Goal: Transaction & Acquisition: Purchase product/service

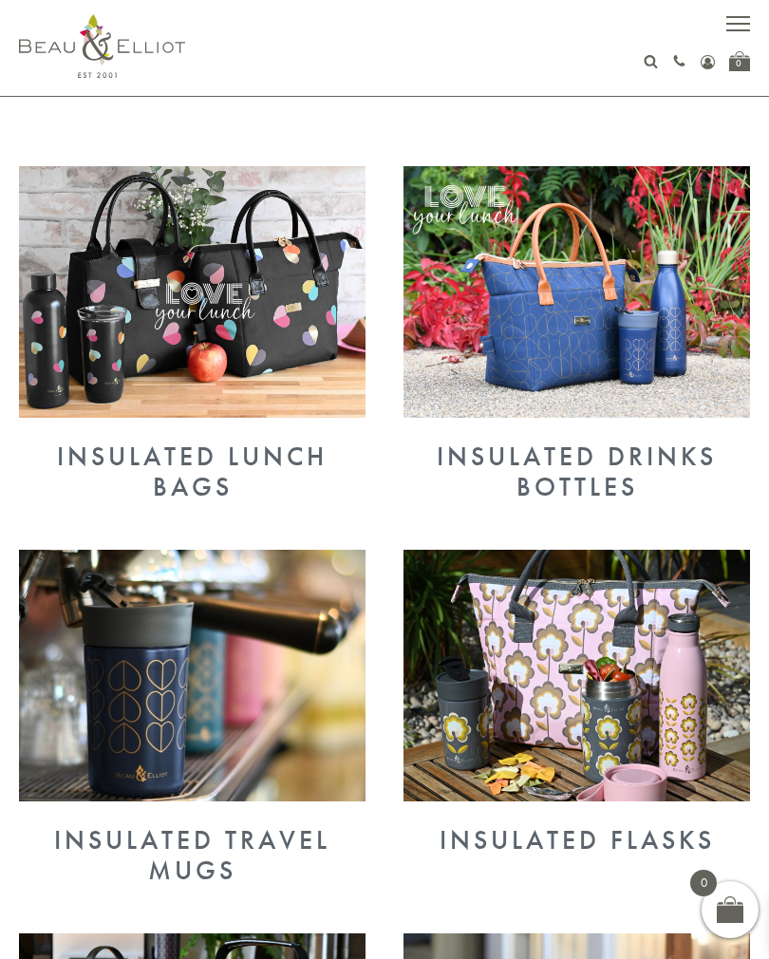
scroll to position [627, 0]
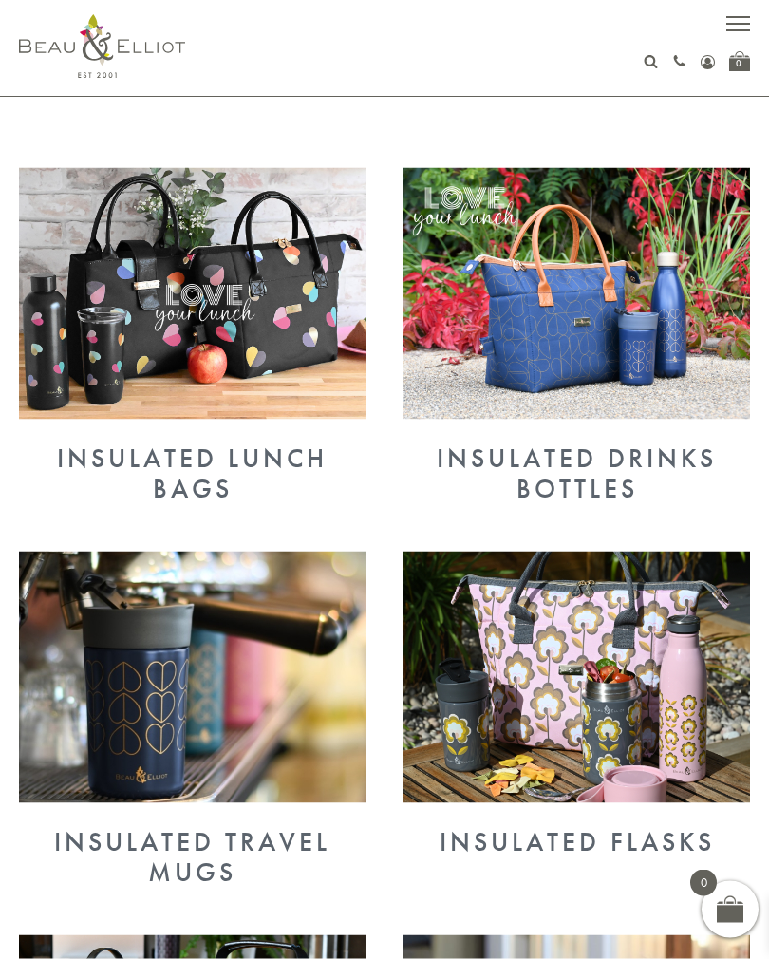
click at [297, 464] on div "Insulated Lunch Bags" at bounding box center [192, 473] width 347 height 61
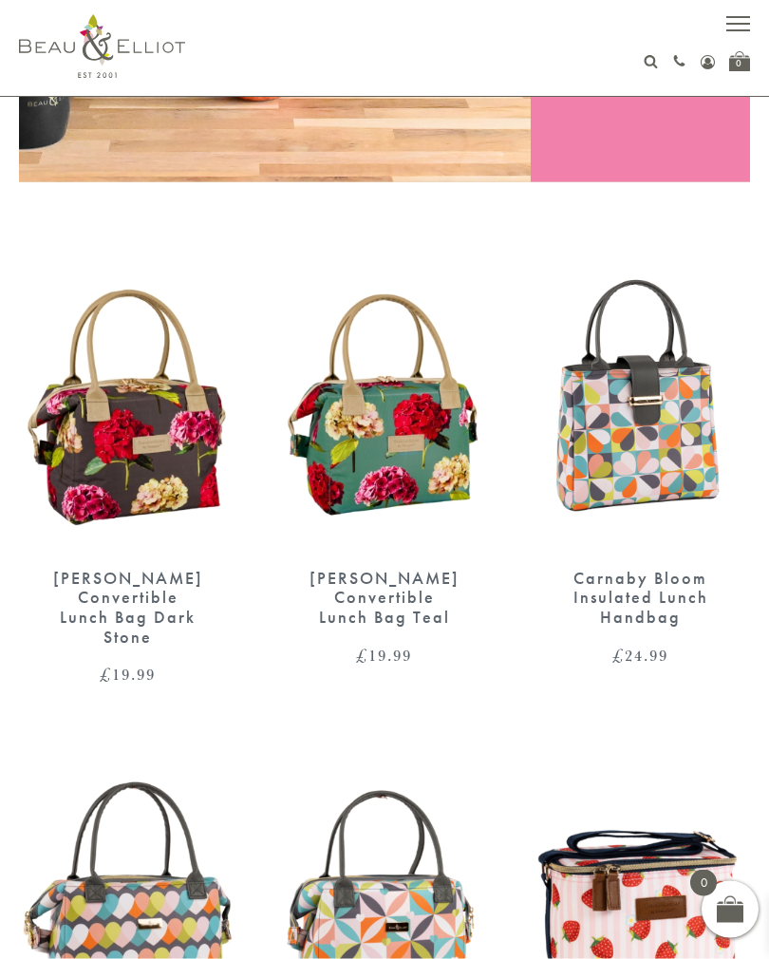
scroll to position [534, 0]
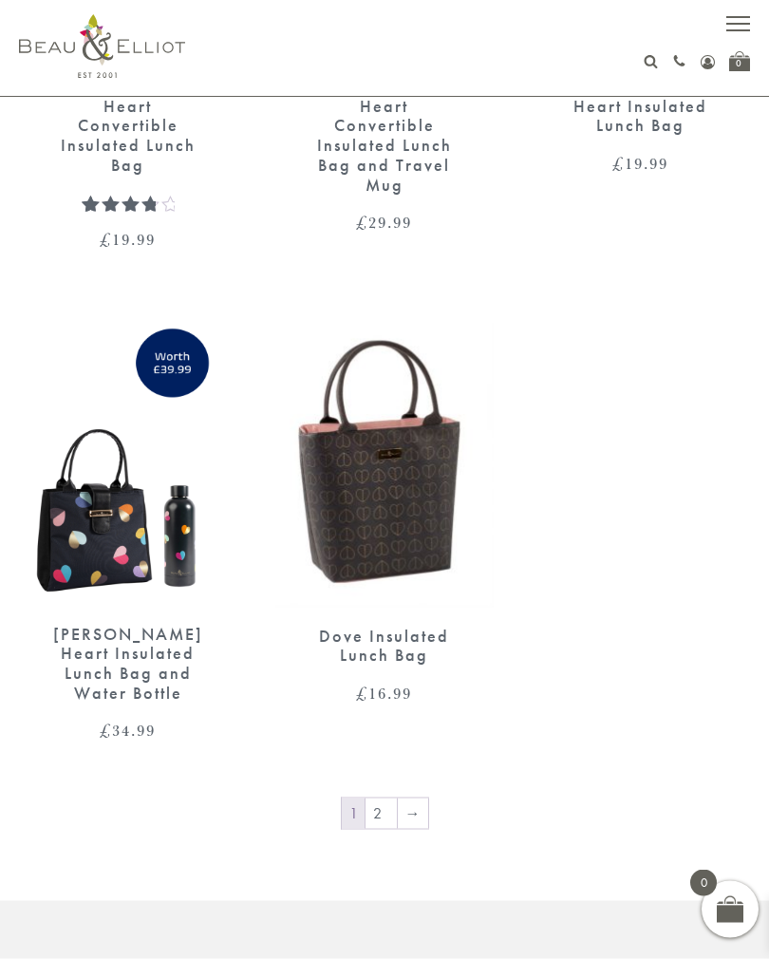
scroll to position [3547, 0]
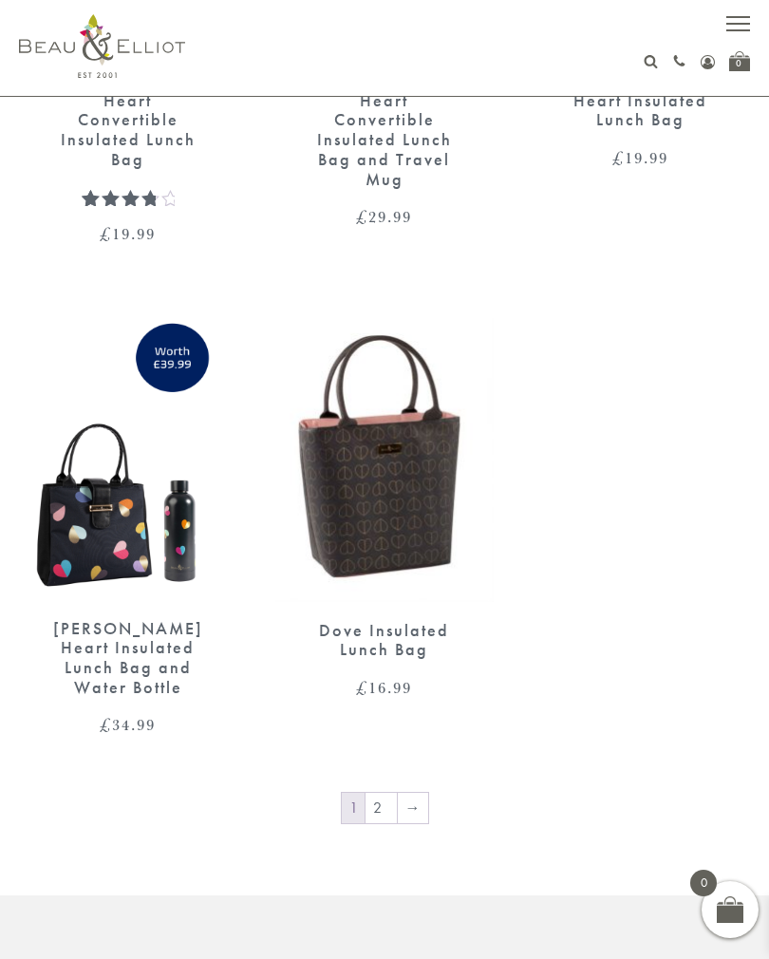
click at [412, 793] on link "→" at bounding box center [413, 808] width 30 height 30
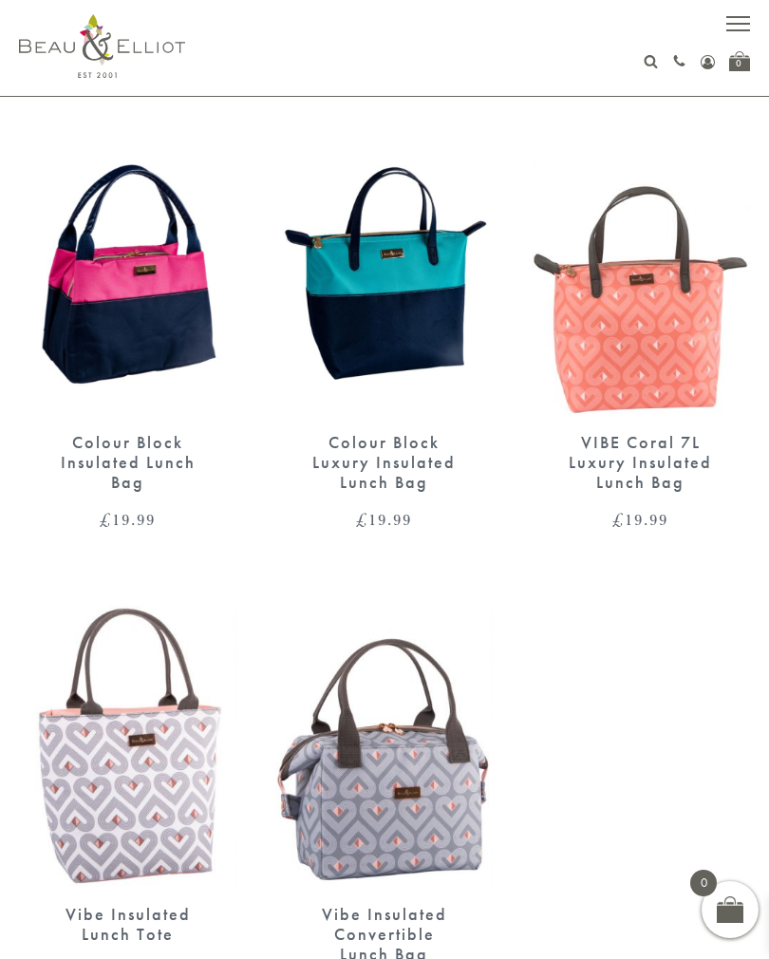
scroll to position [1178, 0]
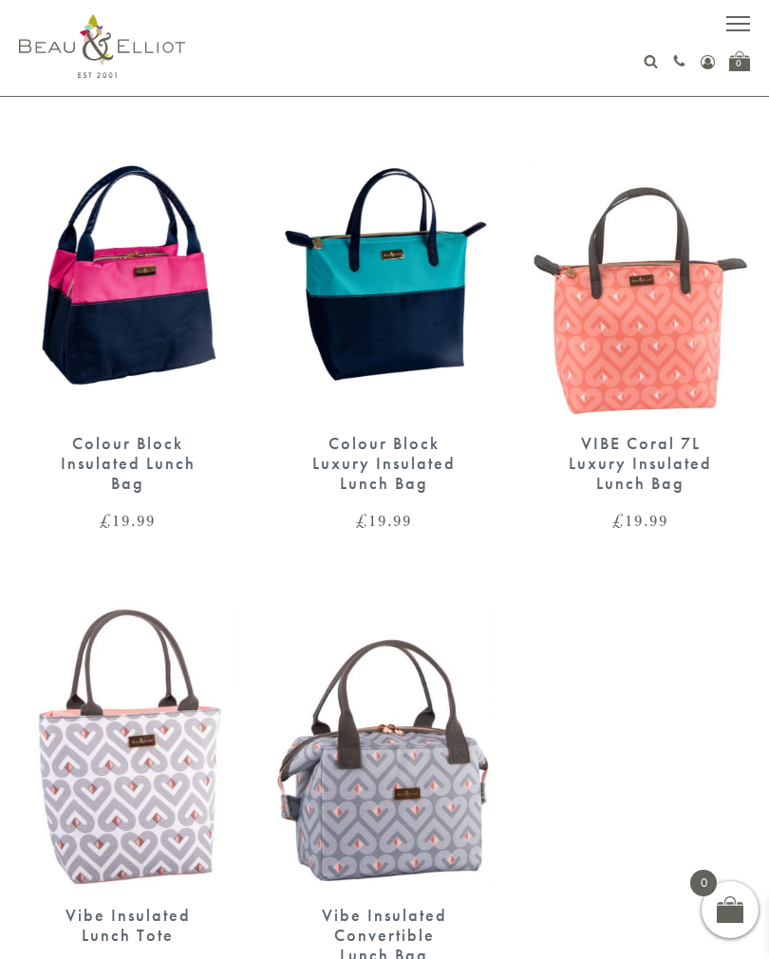
click at [404, 325] on img at bounding box center [384, 274] width 218 height 282
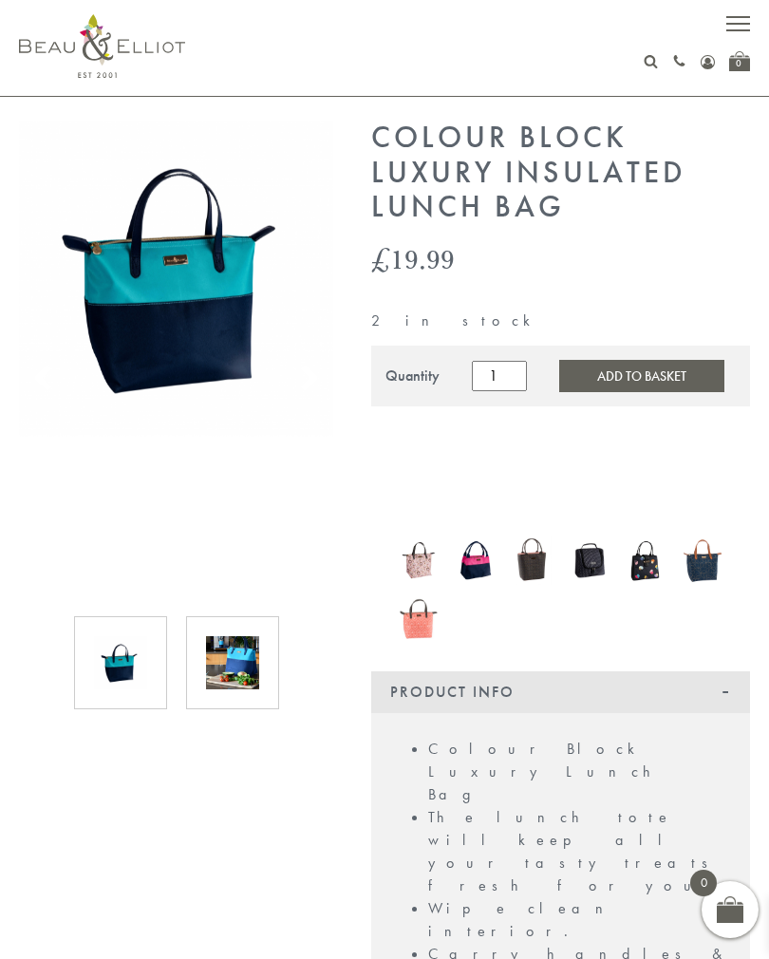
scroll to position [44, 0]
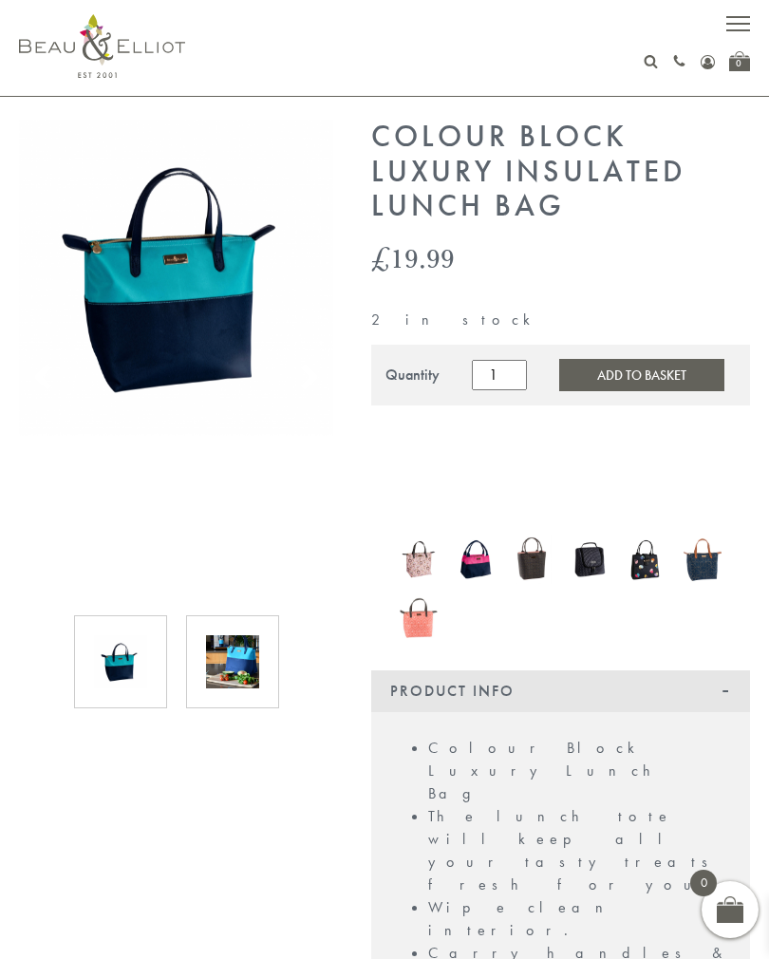
click at [530, 575] on img at bounding box center [533, 559] width 38 height 49
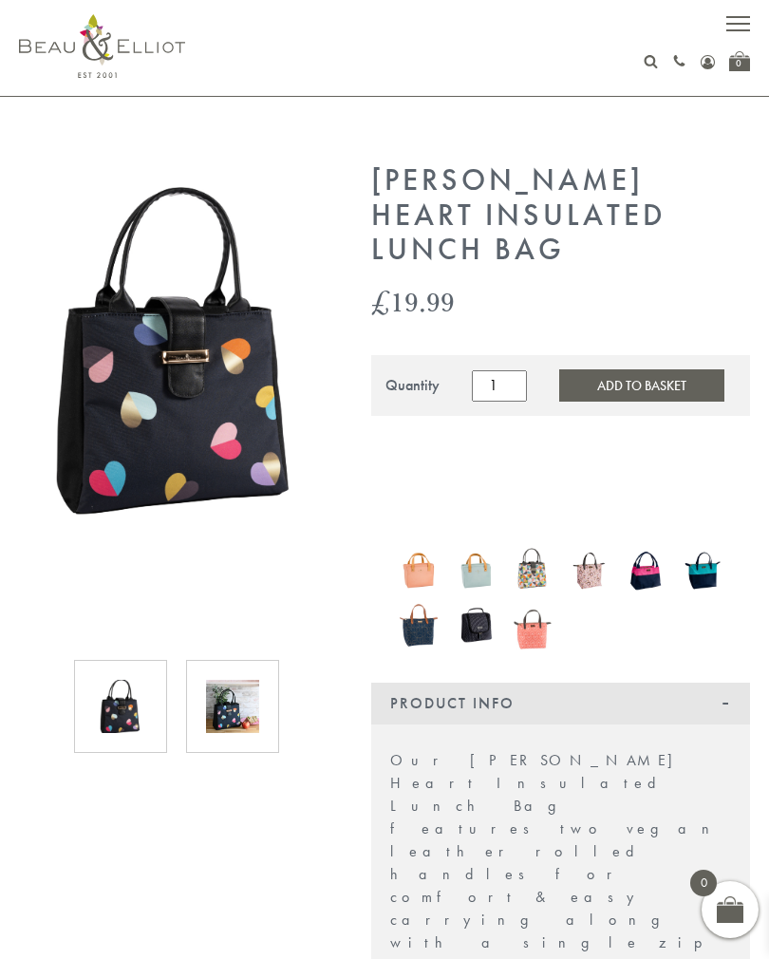
click at [594, 565] on img at bounding box center [590, 570] width 38 height 49
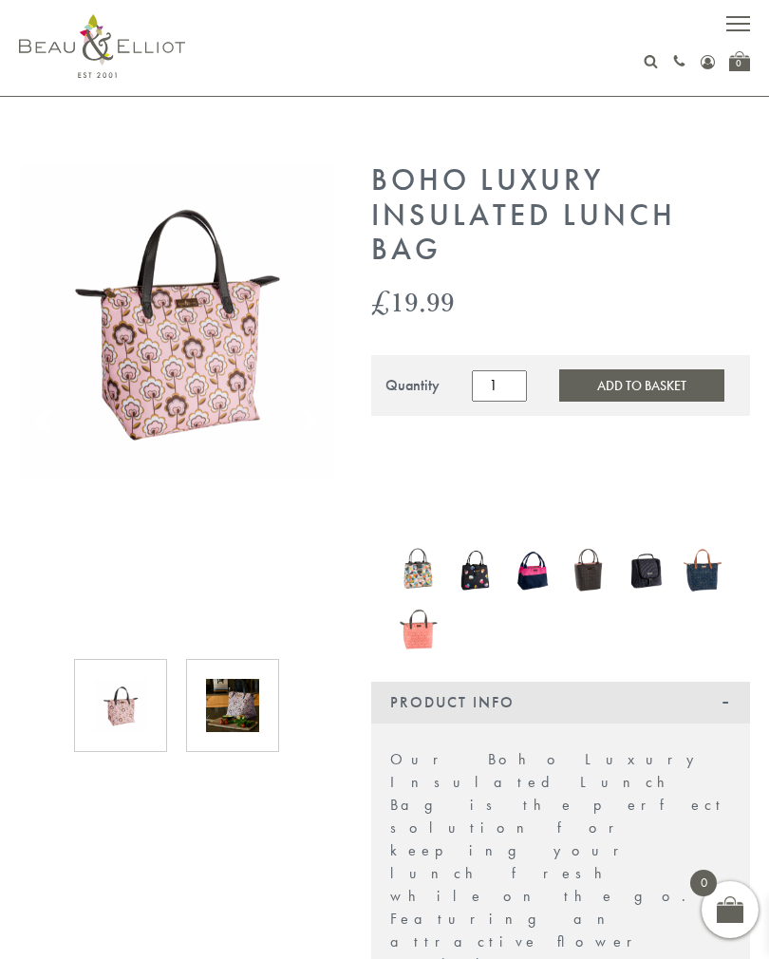
click at [420, 580] on img at bounding box center [419, 570] width 38 height 49
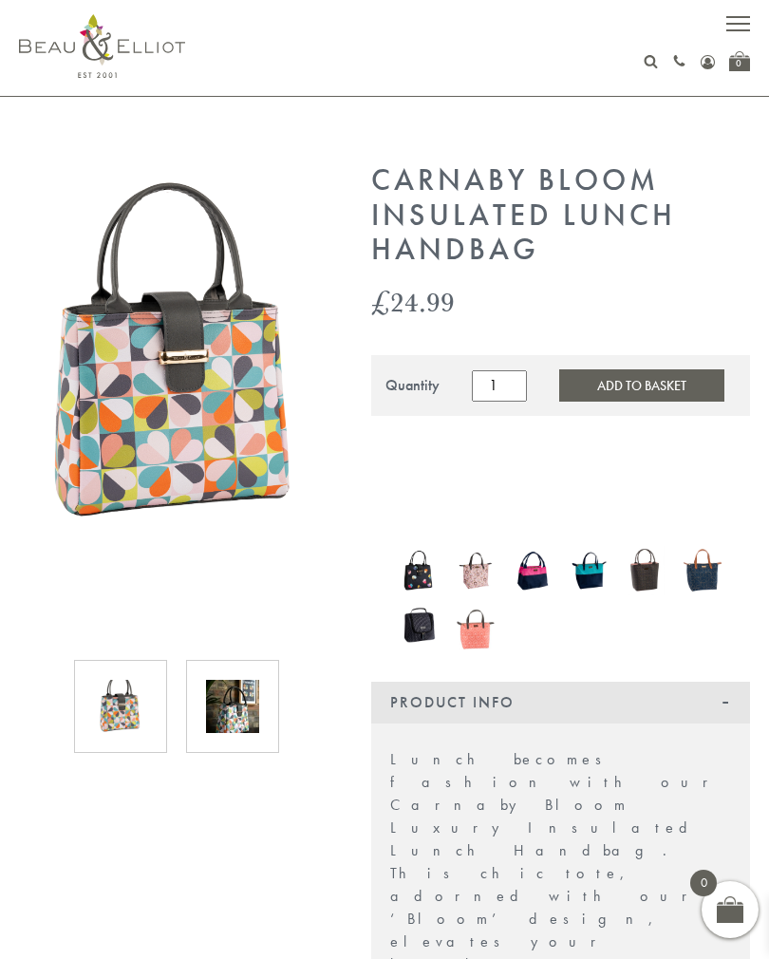
click at [708, 572] on img at bounding box center [703, 570] width 38 height 50
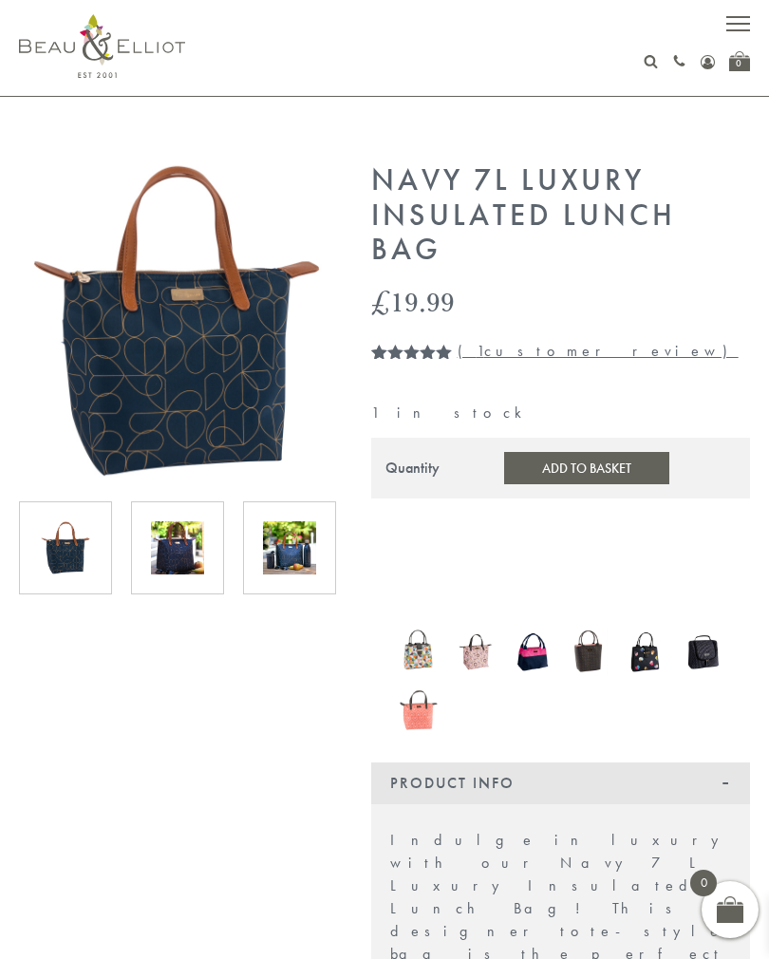
click at [431, 693] on img at bounding box center [419, 705] width 38 height 49
